Goal: Information Seeking & Learning: Learn about a topic

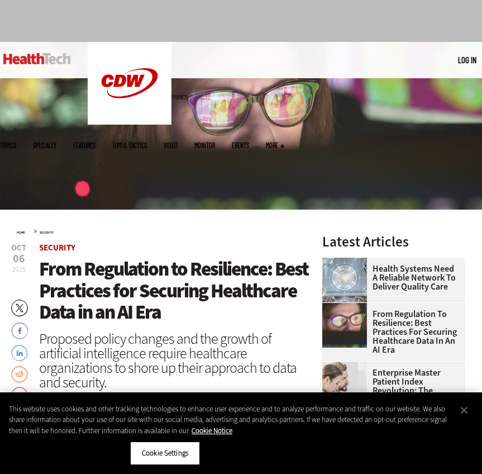
scroll to position [113, 0]
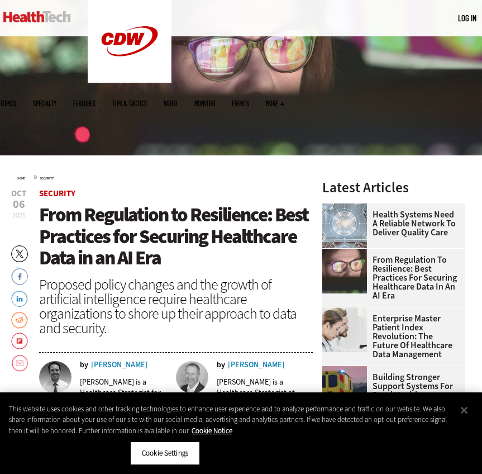
click at [208, 277] on div "Proposed policy changes and the growth of artificial intelligence require healt…" at bounding box center [176, 306] width 274 height 58
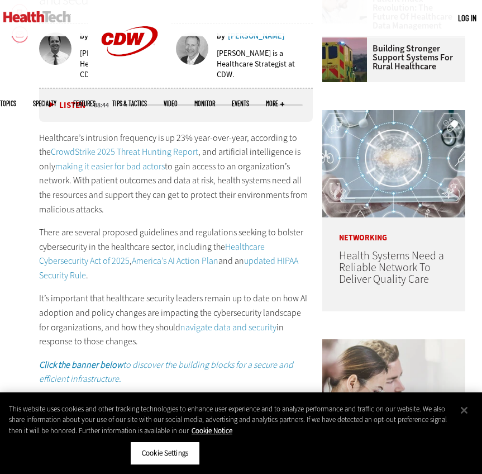
scroll to position [444, 0]
